Goal: Navigation & Orientation: Find specific page/section

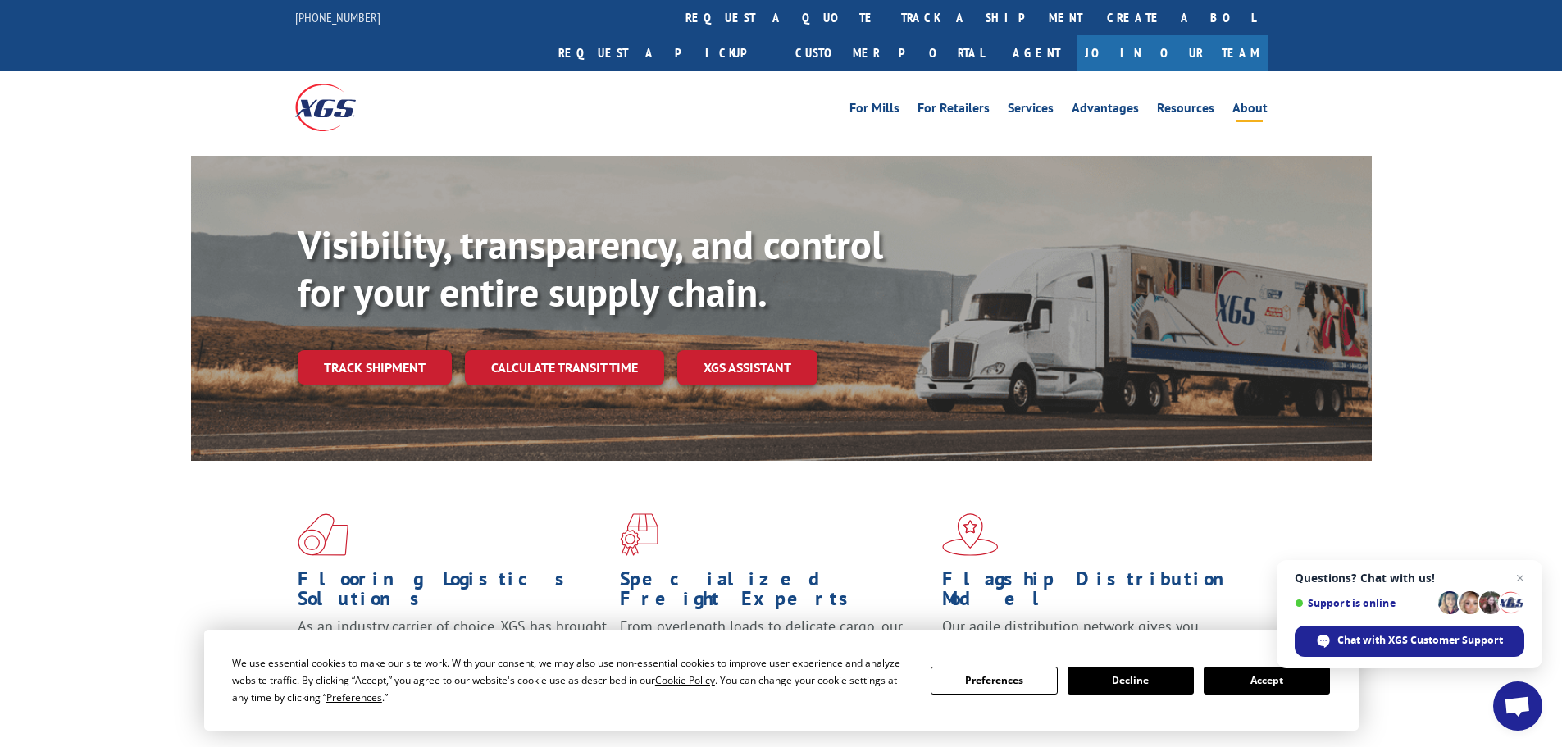
click at [1231, 102] on li "About" at bounding box center [1249, 111] width 53 height 18
click at [1238, 102] on link "About" at bounding box center [1249, 111] width 35 height 18
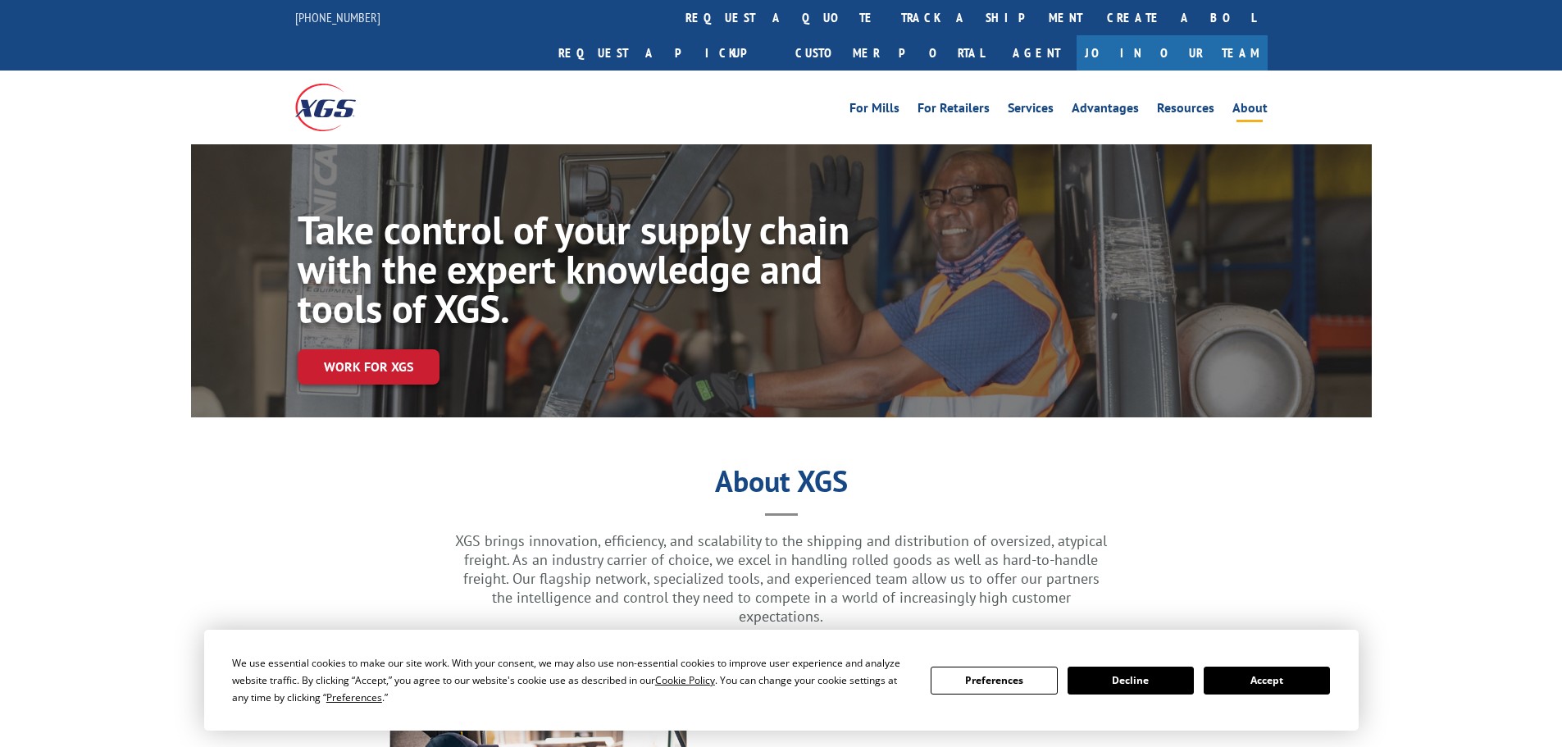
click at [1220, 686] on button "Accept" at bounding box center [1267, 681] width 126 height 28
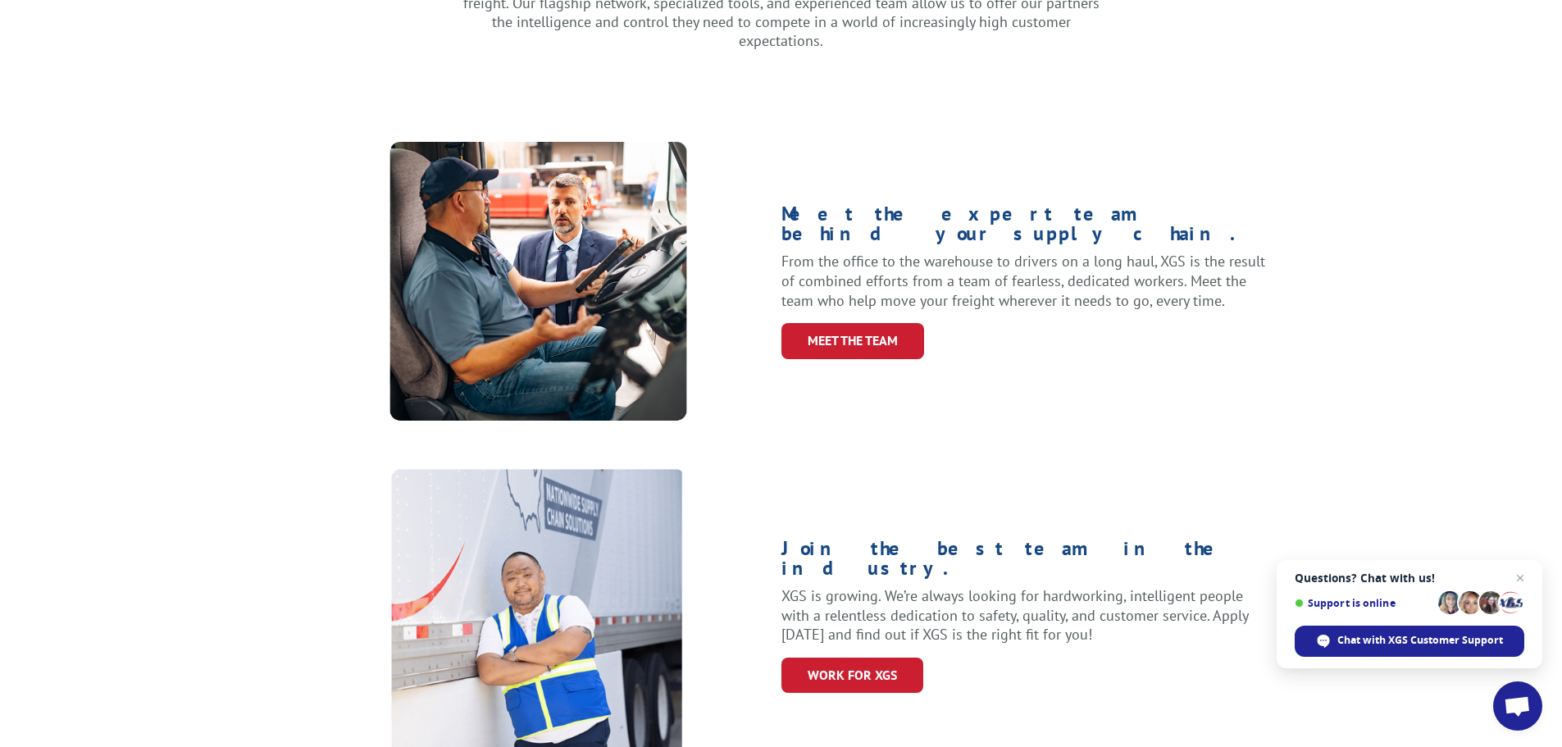
scroll to position [656, 0]
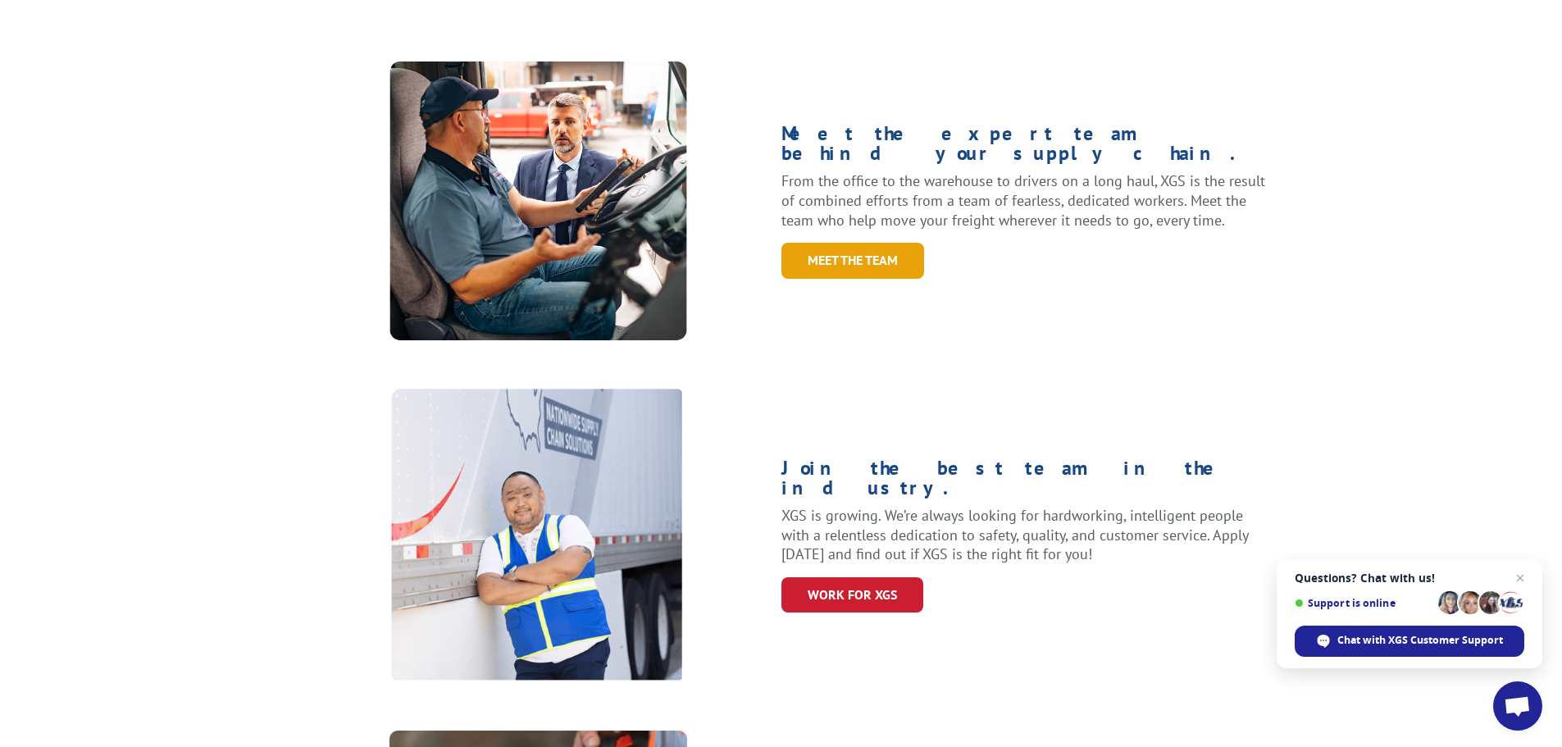
click at [876, 243] on link "Meet the Team" at bounding box center [852, 260] width 143 height 35
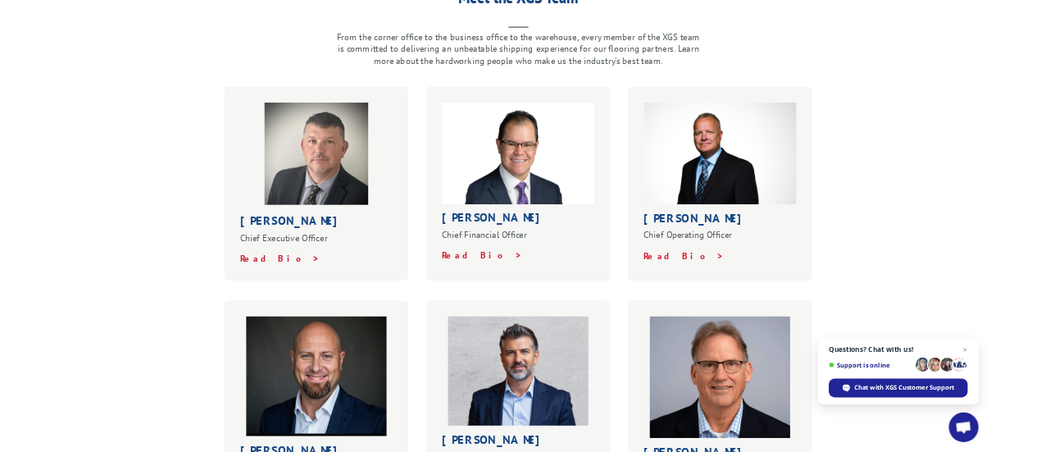
scroll to position [574, 0]
